Goal: Check status: Check status

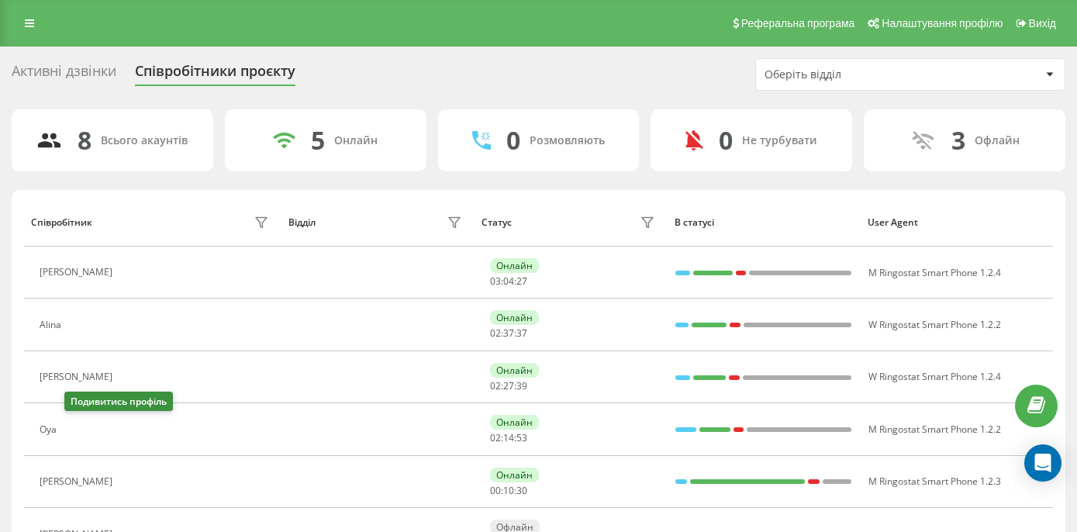
click at [76, 436] on button at bounding box center [73, 431] width 19 height 22
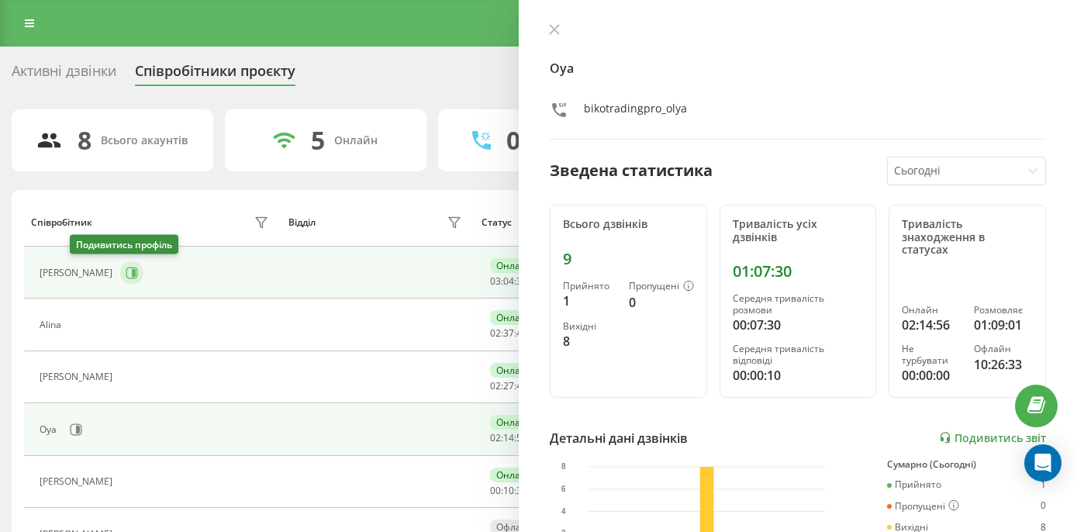
click at [120, 279] on button at bounding box center [131, 272] width 23 height 23
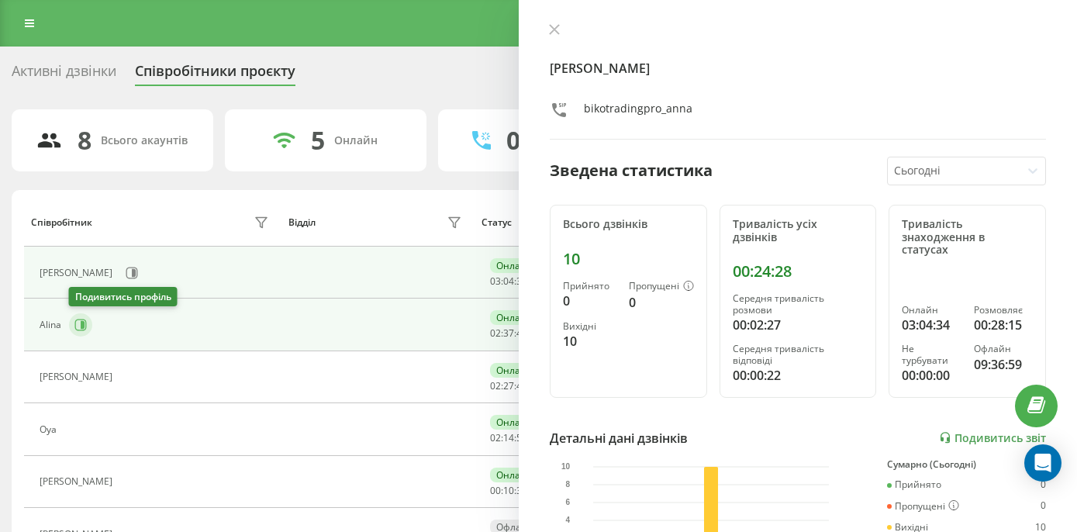
click at [85, 322] on icon at bounding box center [81, 325] width 12 height 12
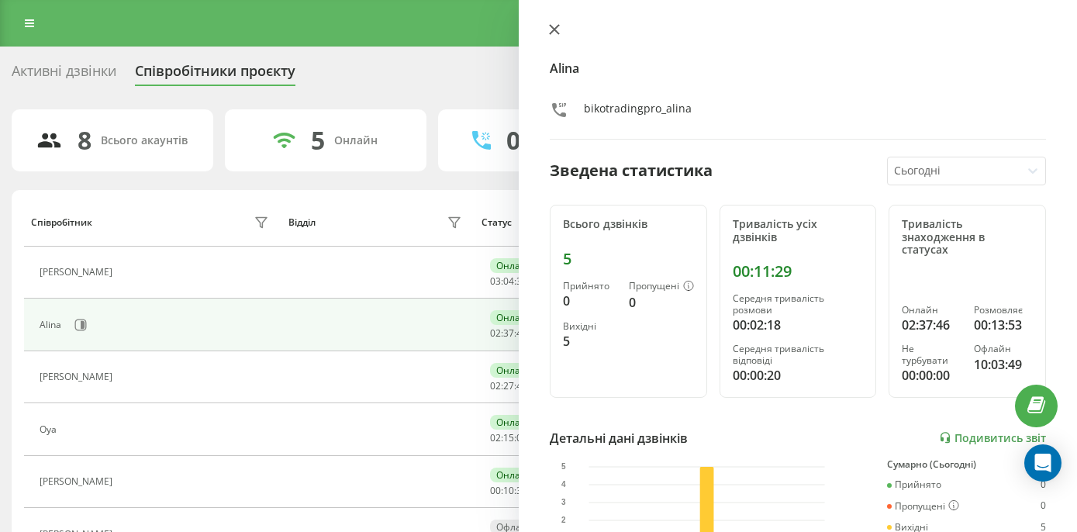
click at [554, 27] on icon at bounding box center [554, 29] width 11 height 11
